Goal: Transaction & Acquisition: Purchase product/service

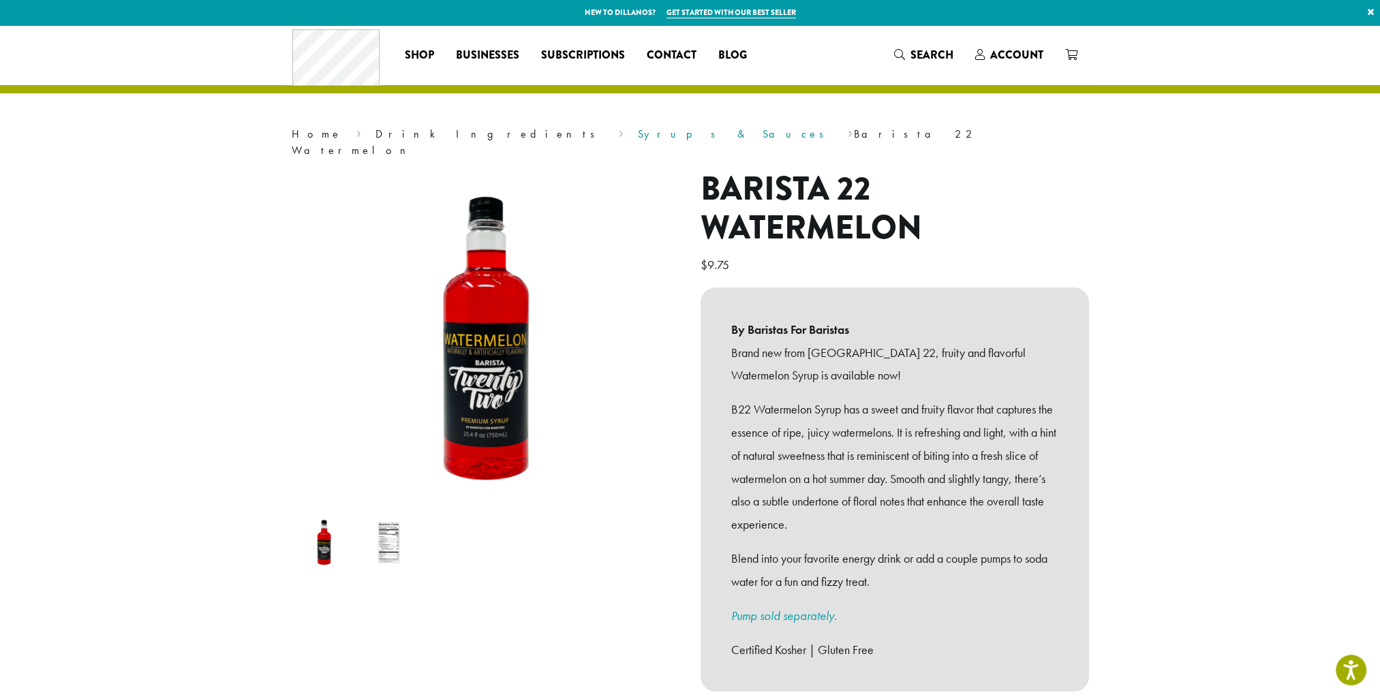
click at [638, 135] on link "Syrups & Sauces" at bounding box center [735, 134] width 195 height 14
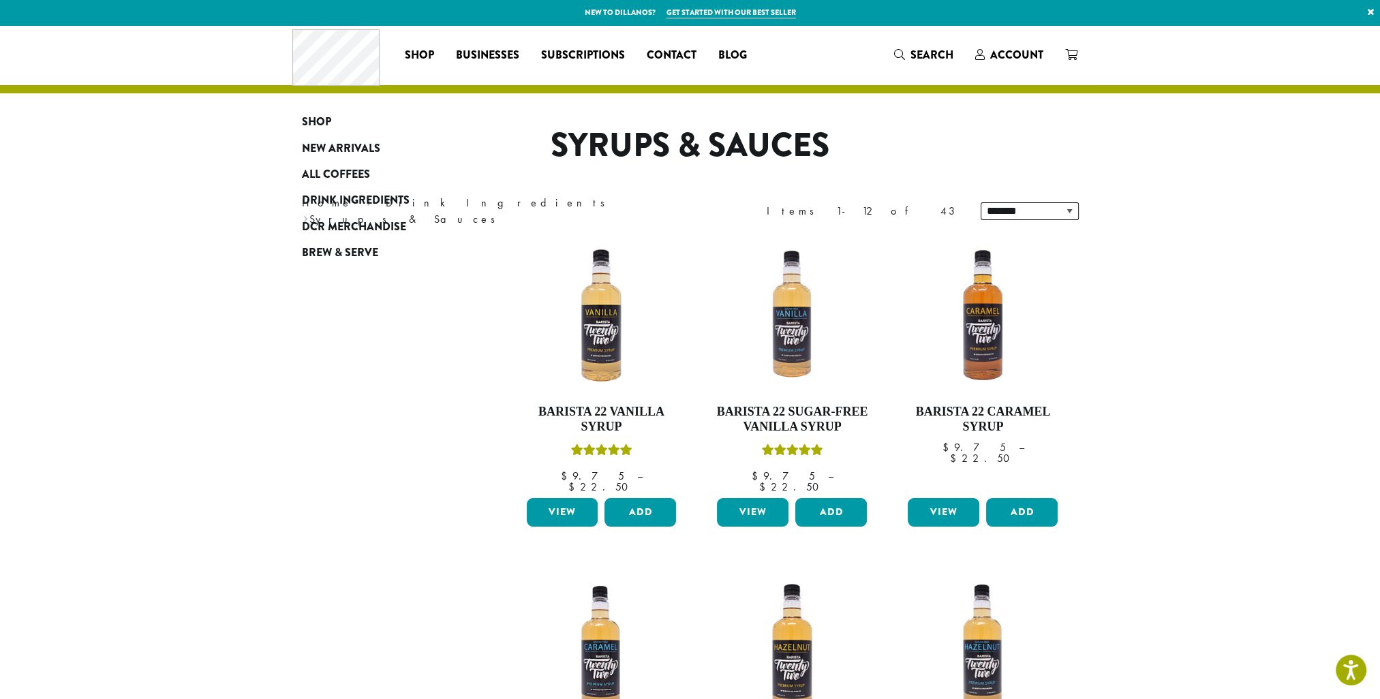
drag, startPoint x: 863, startPoint y: 570, endPoint x: 493, endPoint y: 303, distance: 455.5
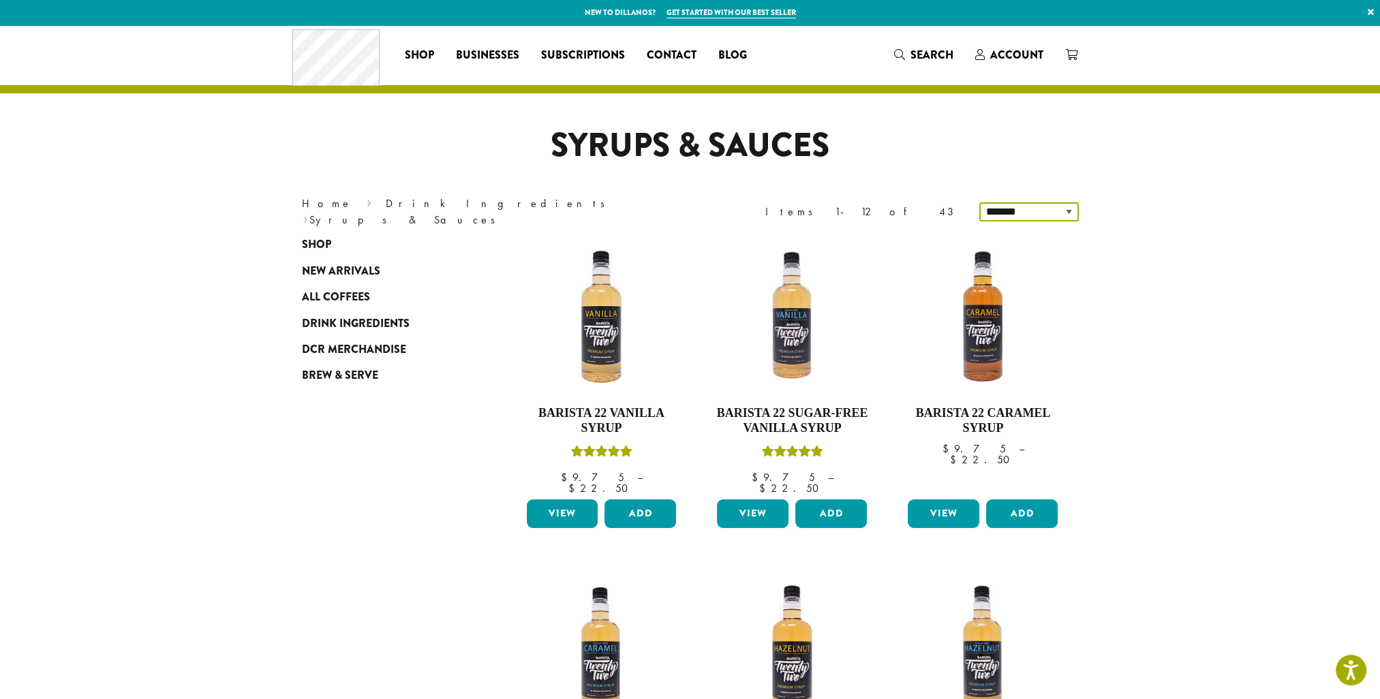
click at [1055, 215] on select "**********" at bounding box center [1029, 211] width 100 height 19
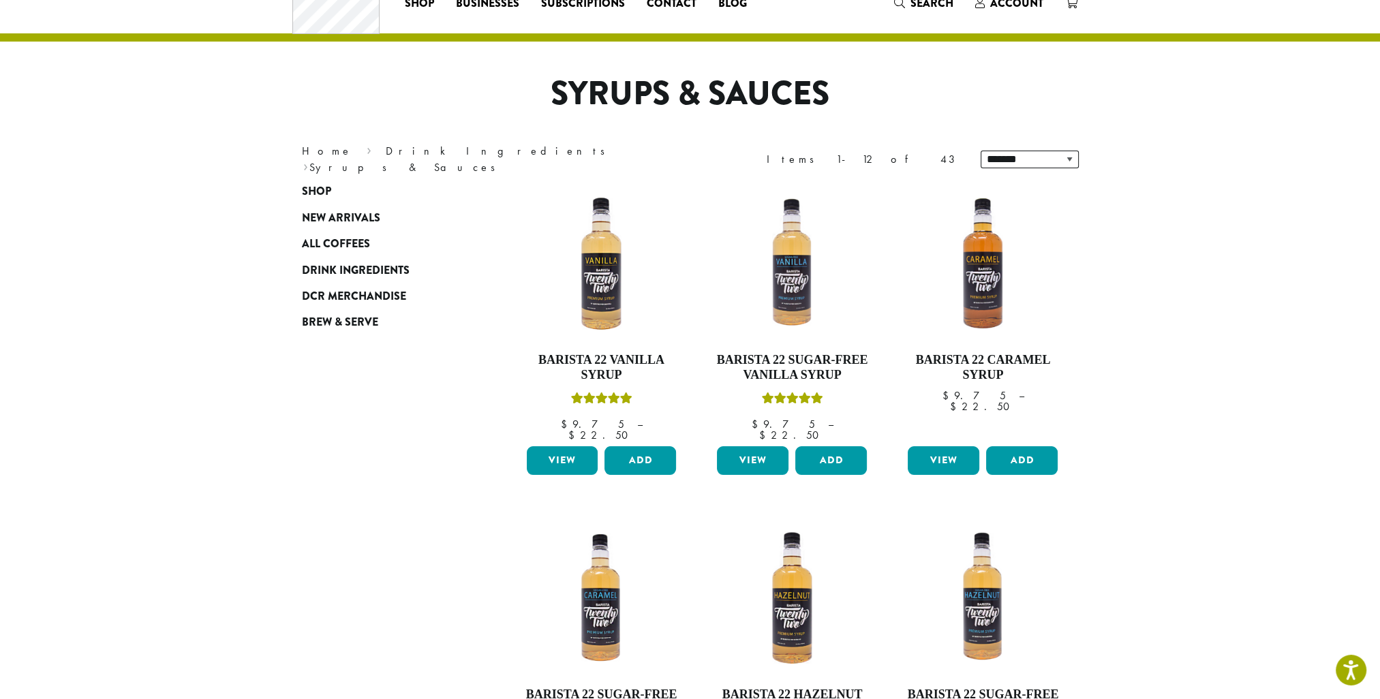
scroll to position [1074, 0]
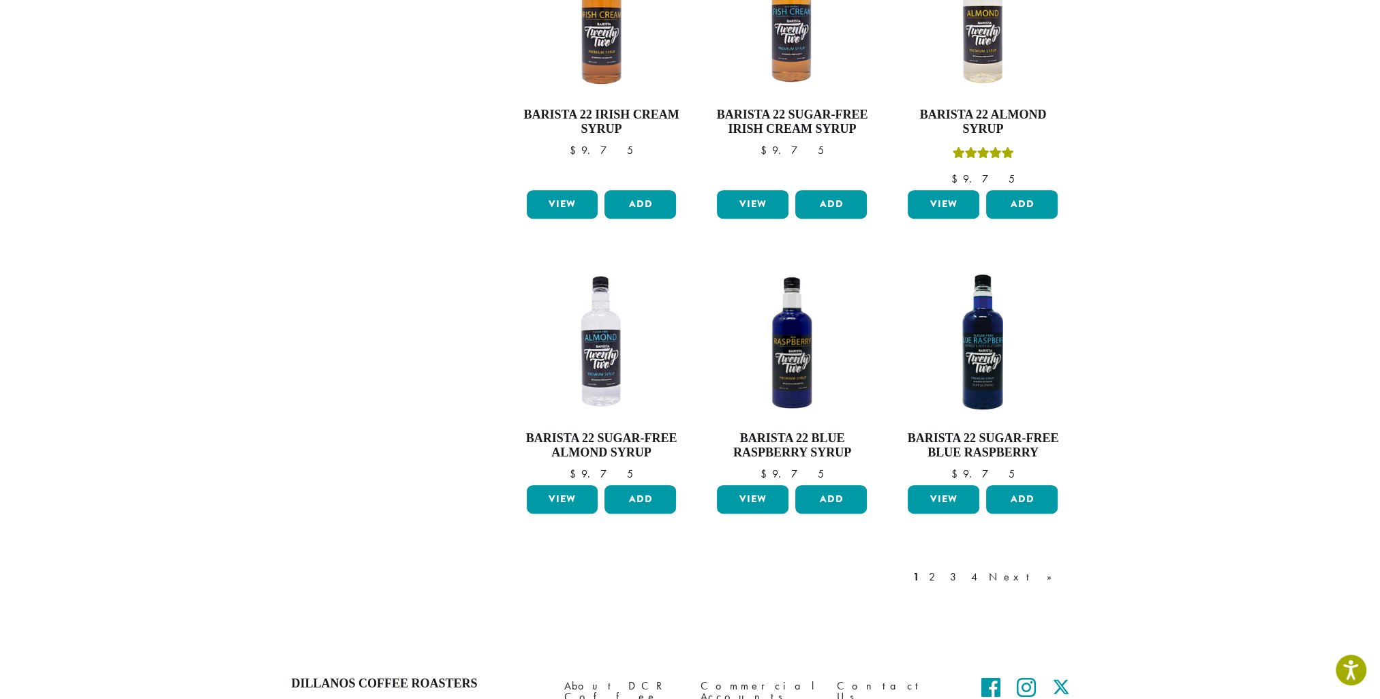
drag, startPoint x: 1204, startPoint y: 253, endPoint x: 1175, endPoint y: 519, distance: 268.1
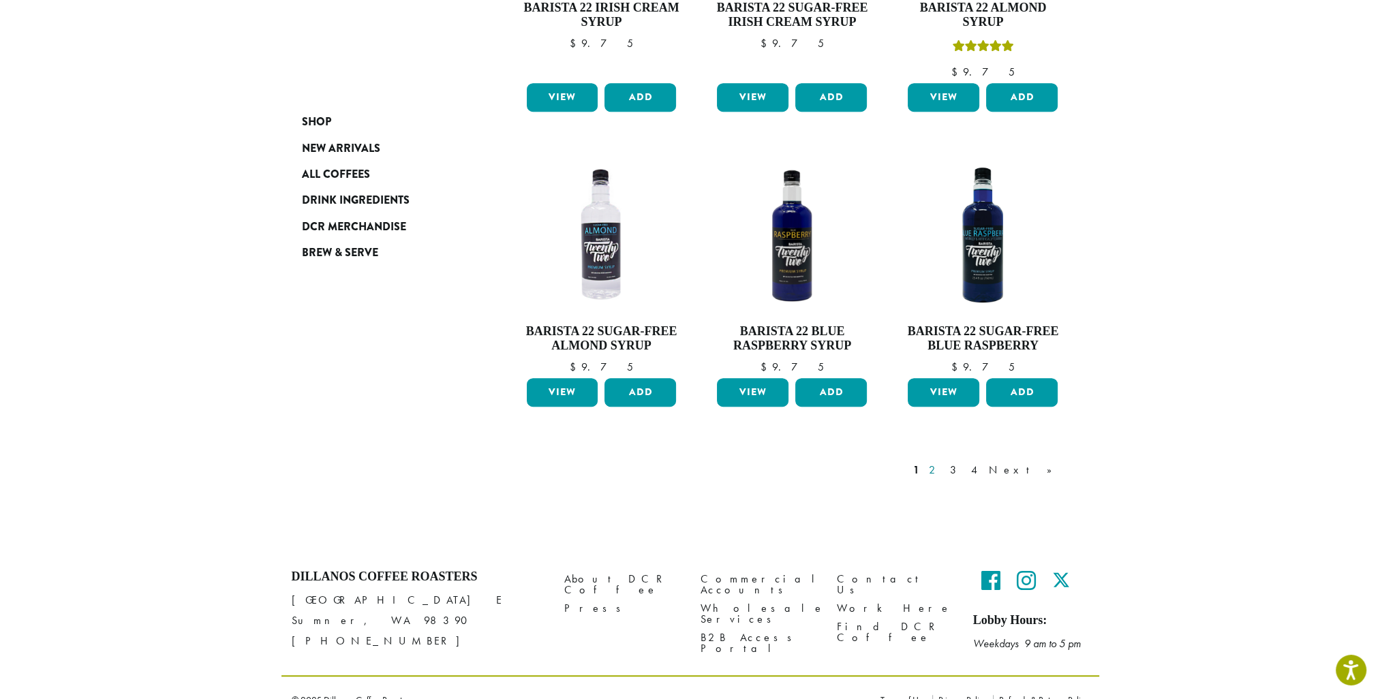
click at [943, 462] on link "2" at bounding box center [934, 470] width 17 height 16
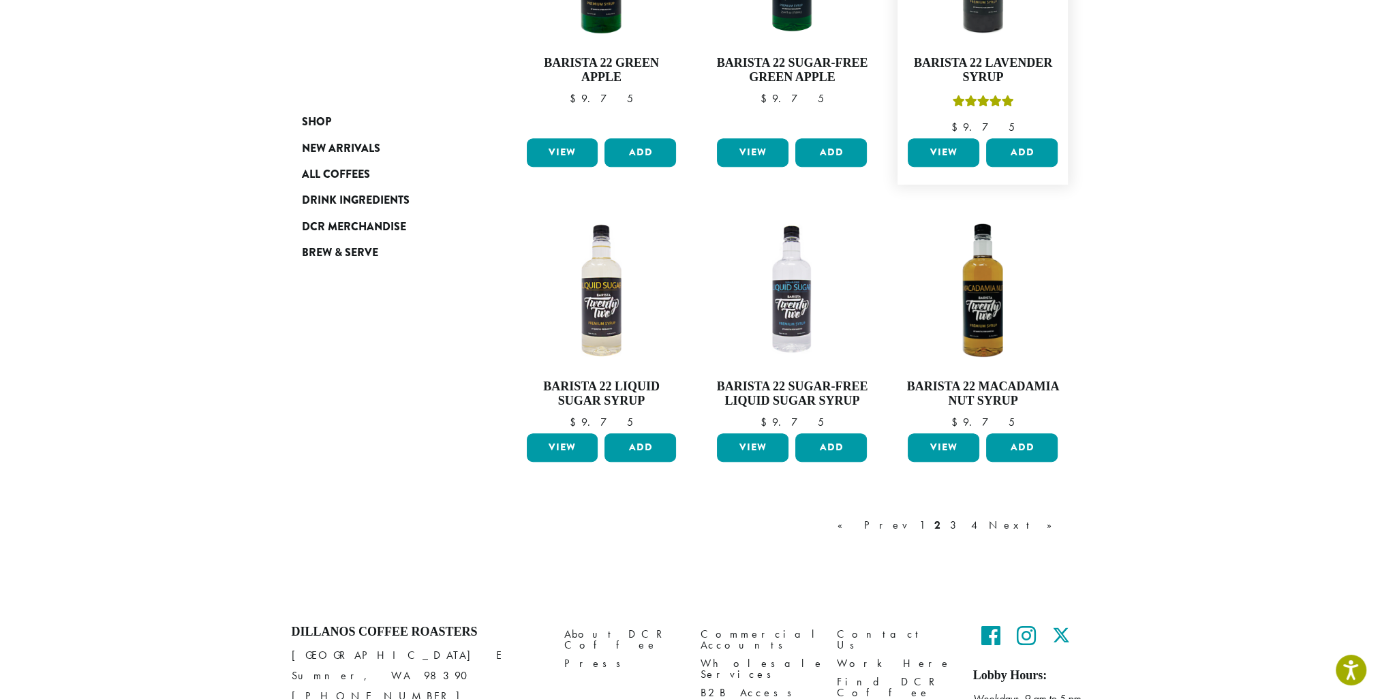
scroll to position [970, 0]
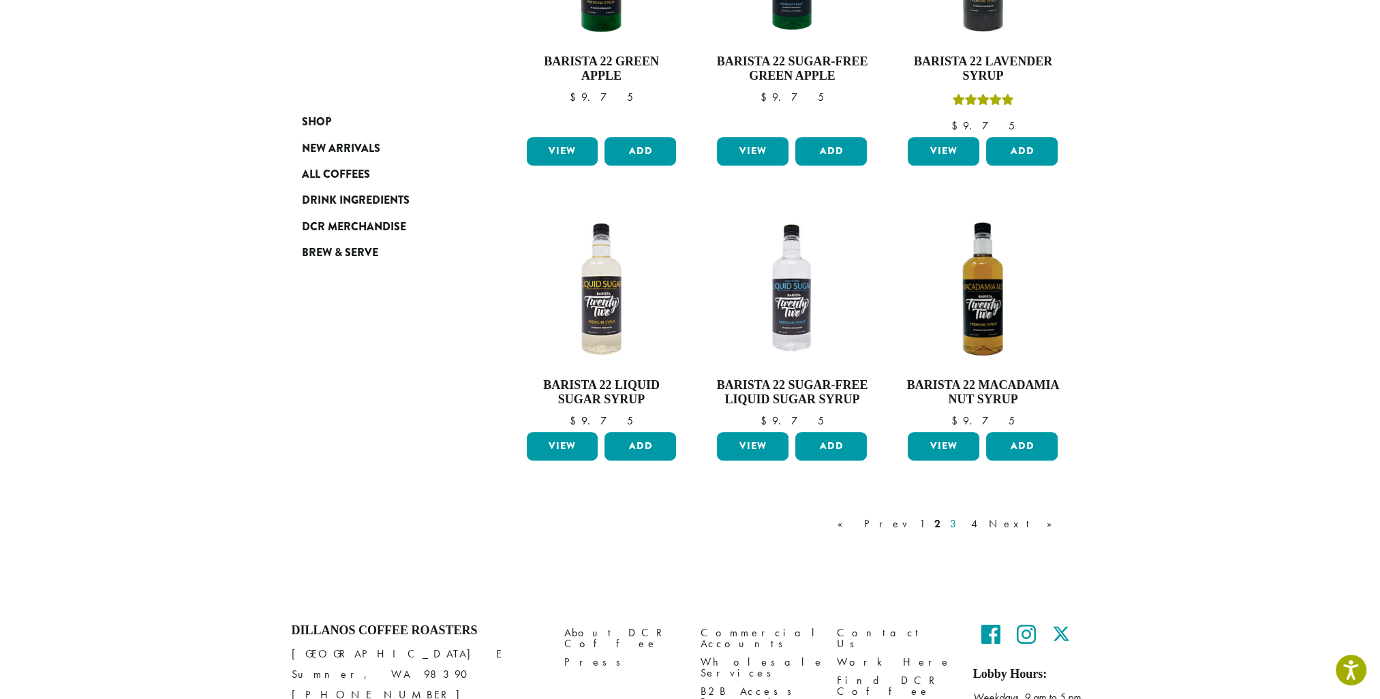
click at [964, 526] on link "3" at bounding box center [955, 524] width 17 height 16
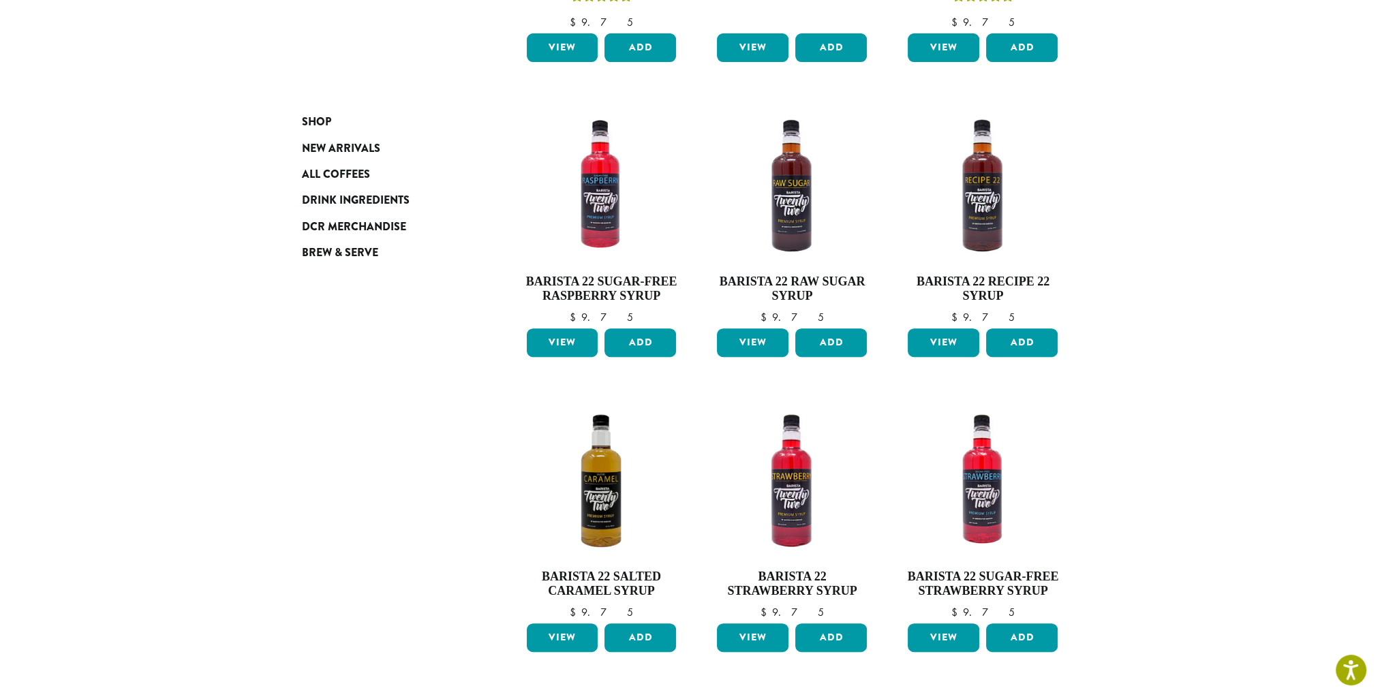
scroll to position [834, 0]
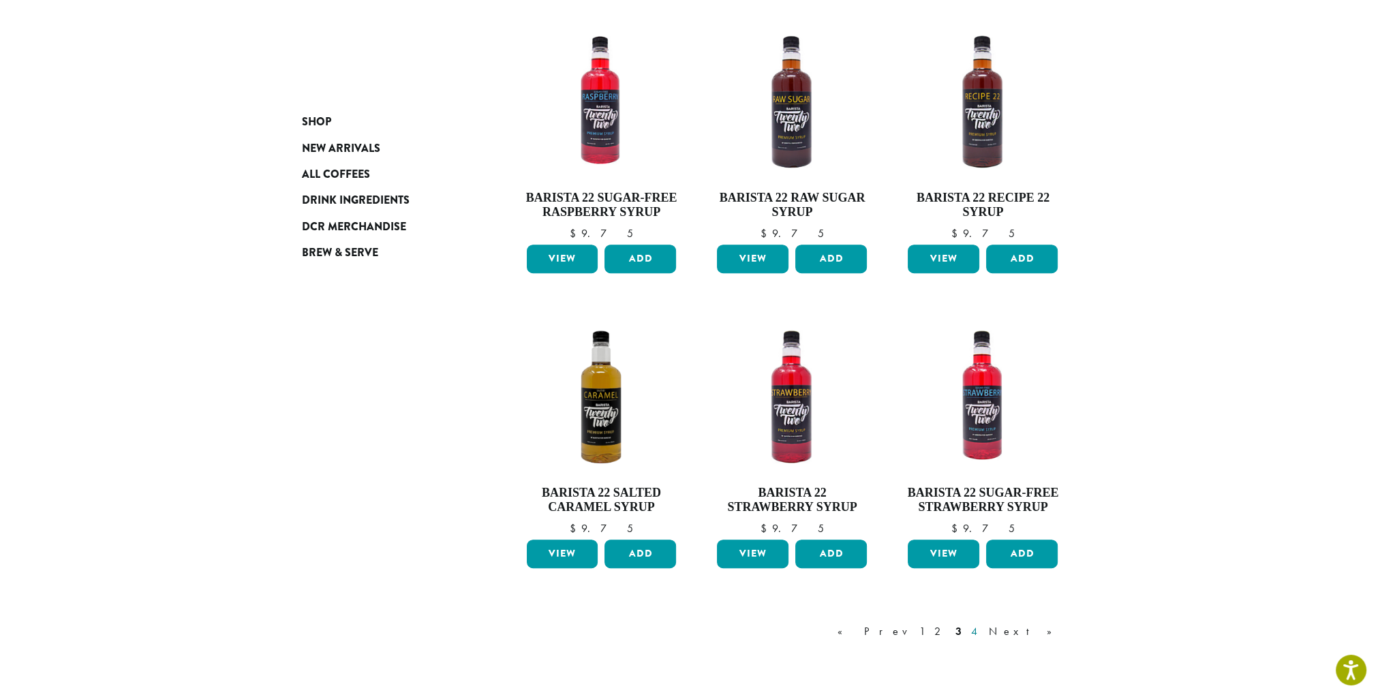
click at [982, 629] on link "4" at bounding box center [976, 632] width 14 height 16
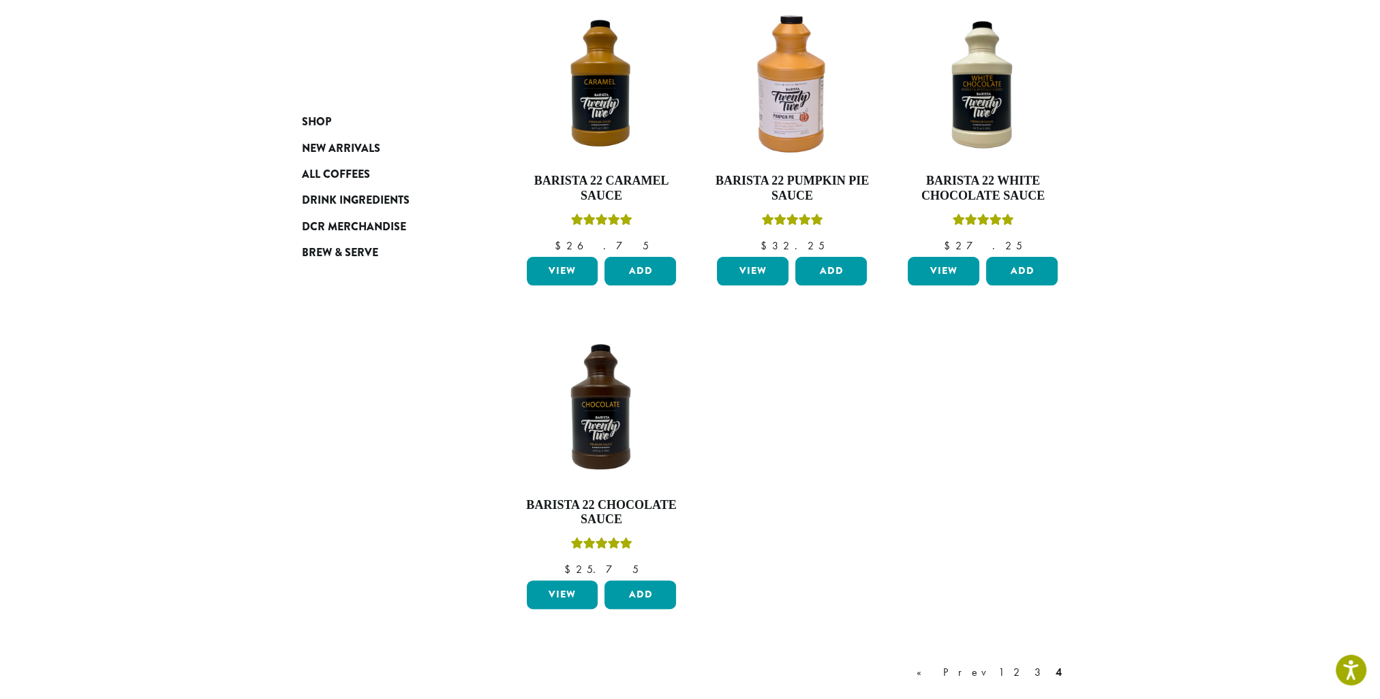
scroll to position [561, 0]
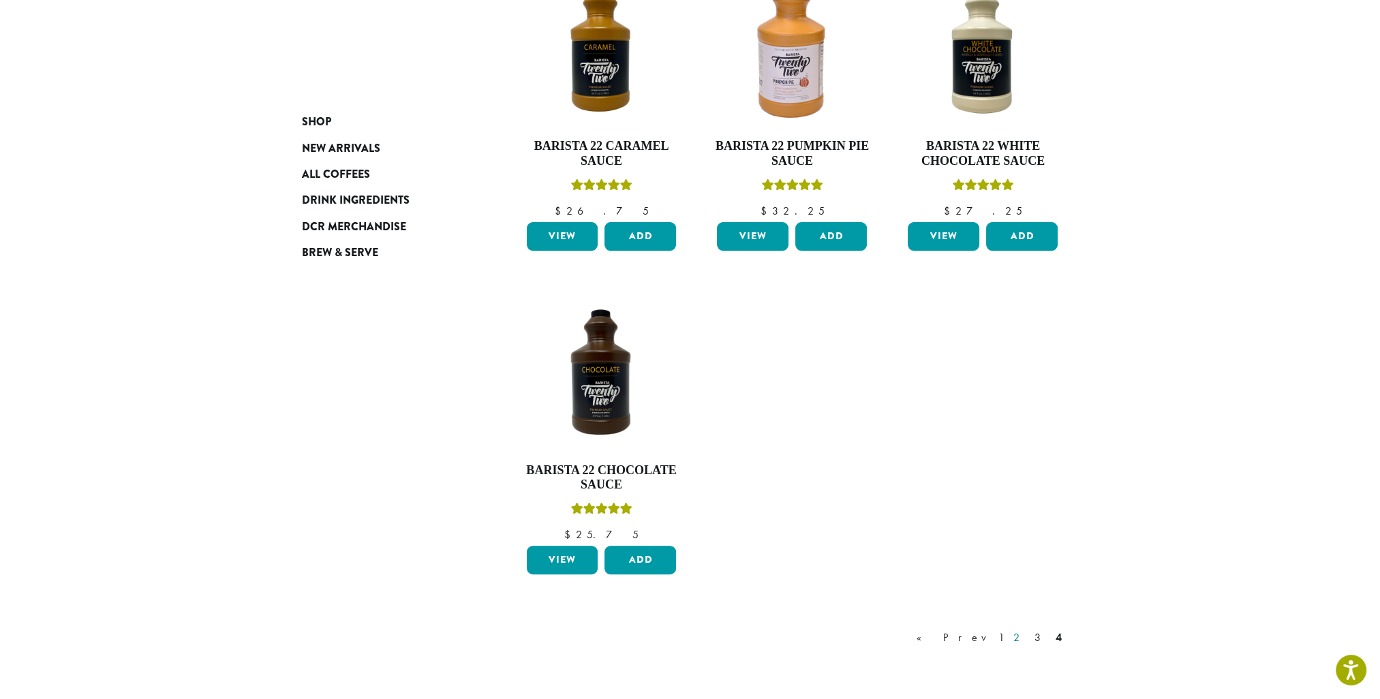
click at [1028, 637] on link "2" at bounding box center [1019, 638] width 17 height 16
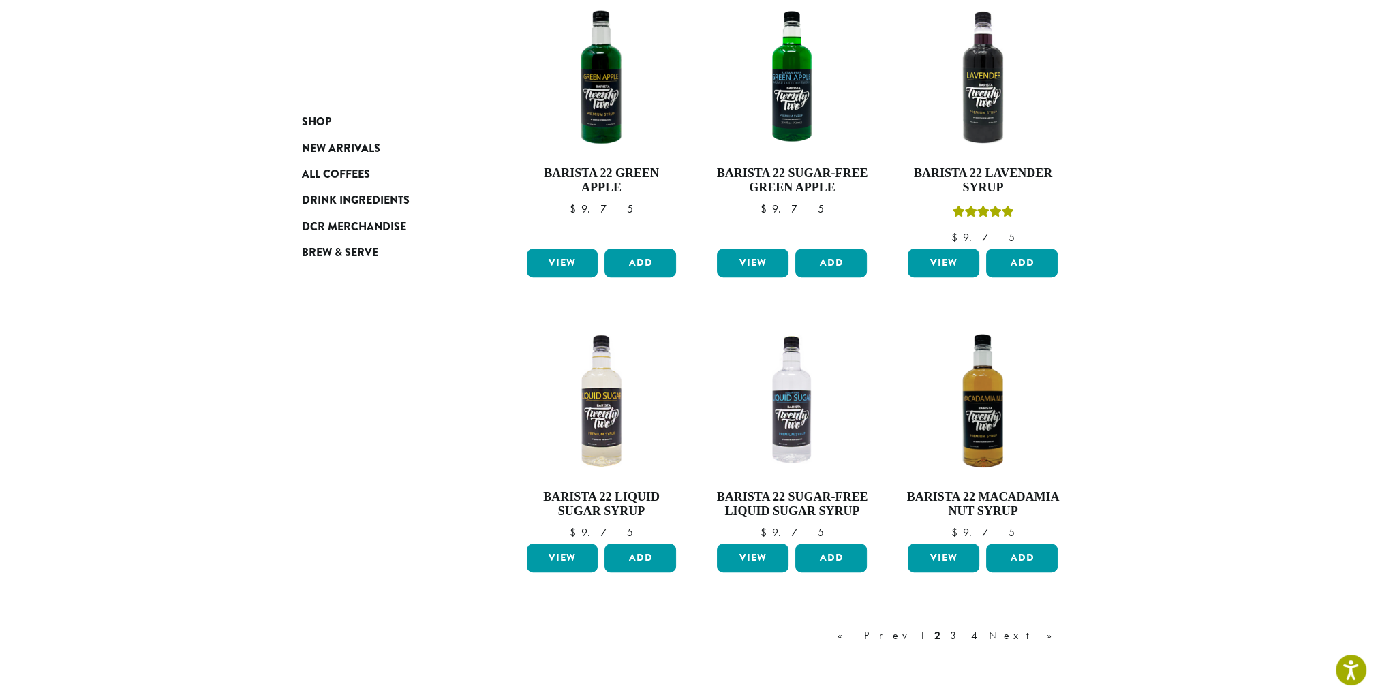
scroll to position [902, 0]
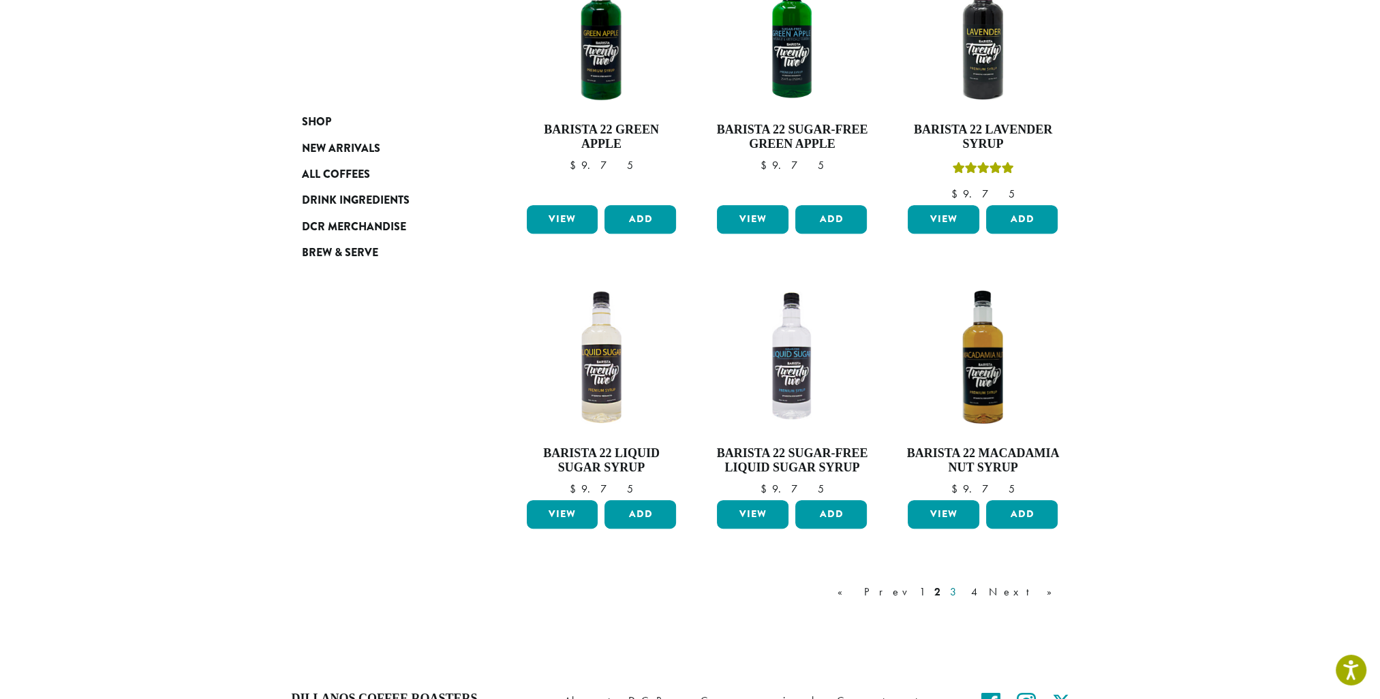
click at [964, 592] on link "3" at bounding box center [955, 592] width 17 height 16
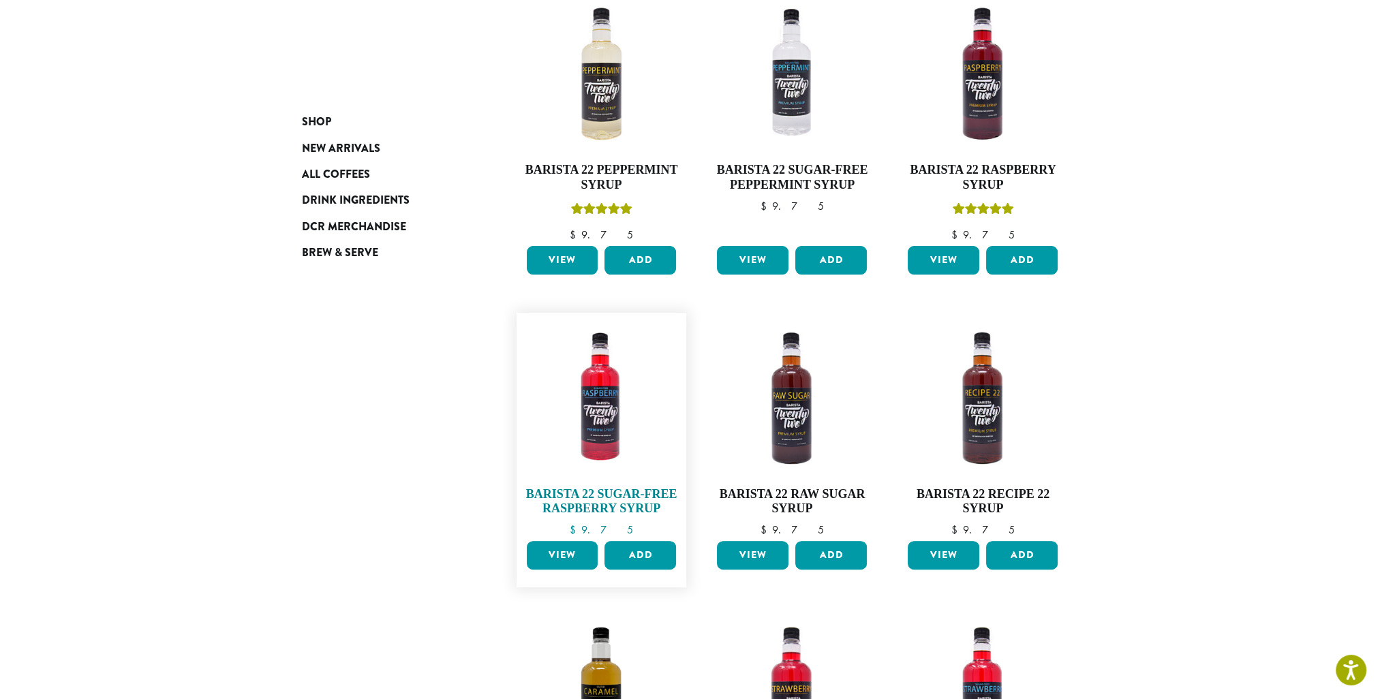
scroll to position [561, 0]
